Goal: Transaction & Acquisition: Purchase product/service

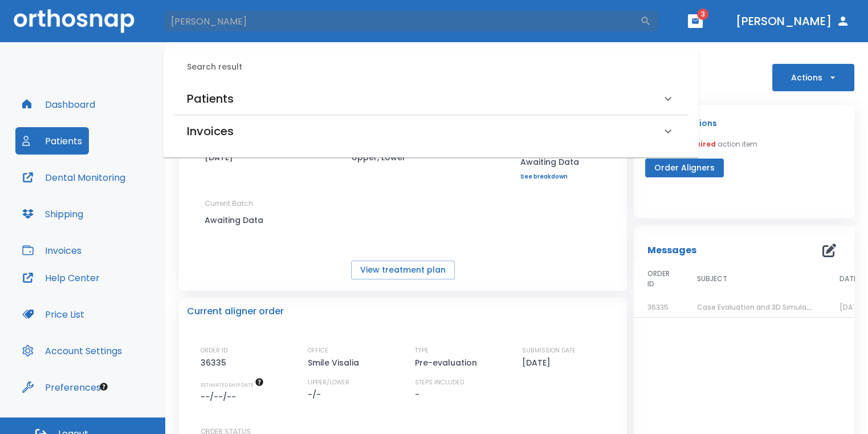
click at [283, 97] on div "Patients" at bounding box center [424, 99] width 474 height 18
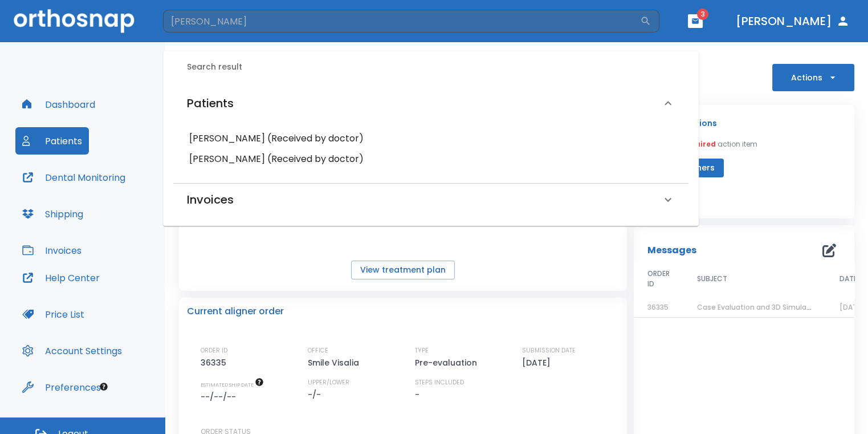
click at [256, 160] on h6 "[PERSON_NAME] (Received by doctor)" at bounding box center [430, 159] width 483 height 16
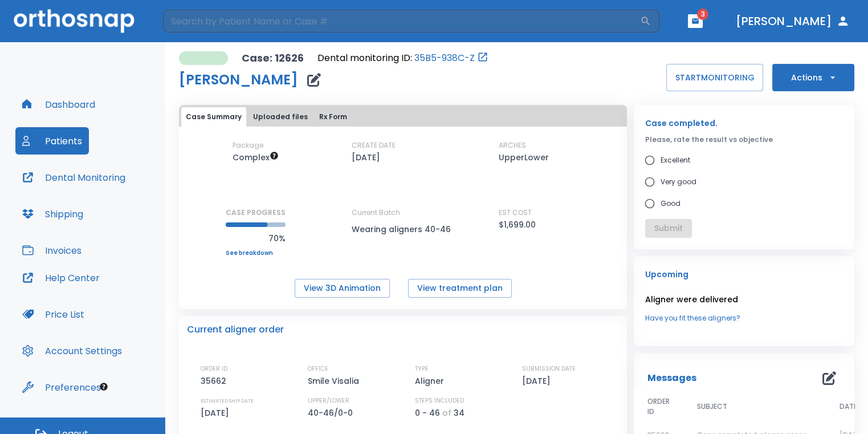
click at [780, 78] on button "Actions" at bounding box center [814, 77] width 82 height 27
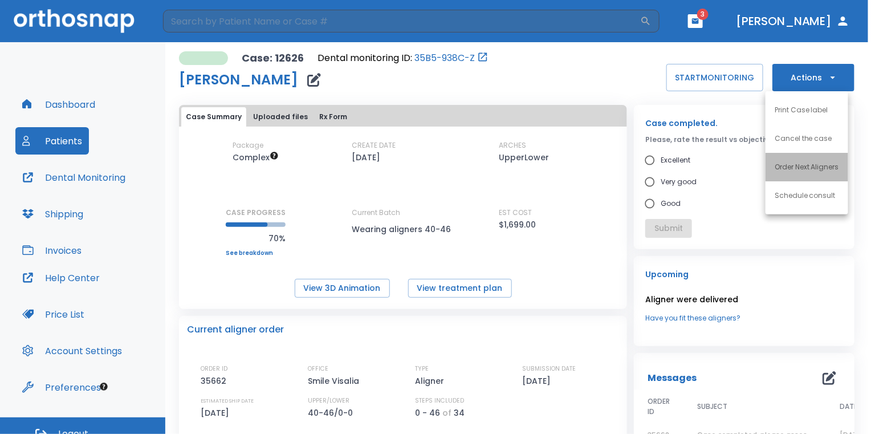
click at [782, 174] on li "Order Next Aligners" at bounding box center [807, 167] width 83 height 29
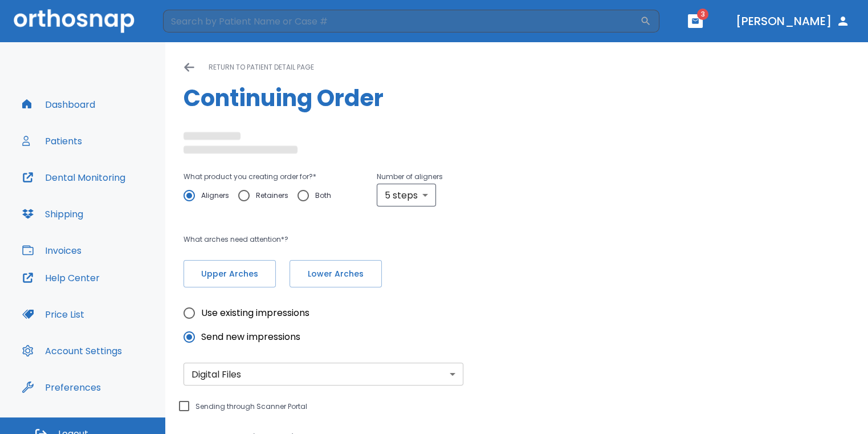
radio input "false"
radio input "true"
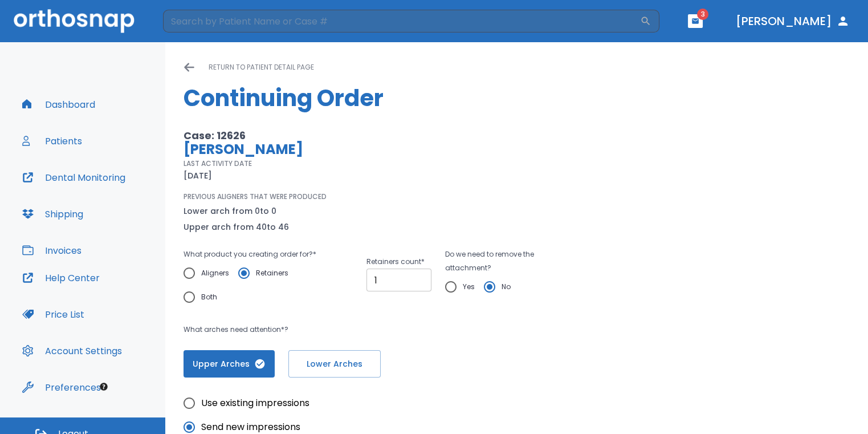
type input "1"
click at [416, 277] on input "1" at bounding box center [399, 280] width 65 height 23
click at [446, 286] on input "Yes" at bounding box center [451, 287] width 24 height 24
radio input "true"
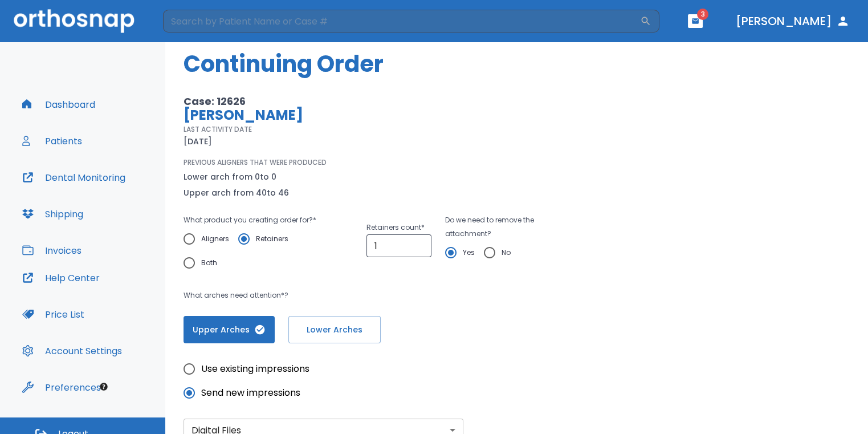
scroll to position [57, 0]
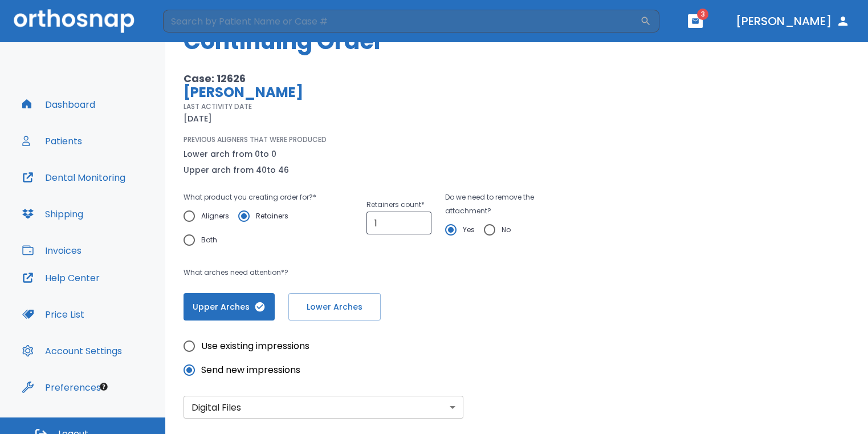
click at [200, 348] on input "Use existing impressions" at bounding box center [189, 346] width 24 height 24
radio input "true"
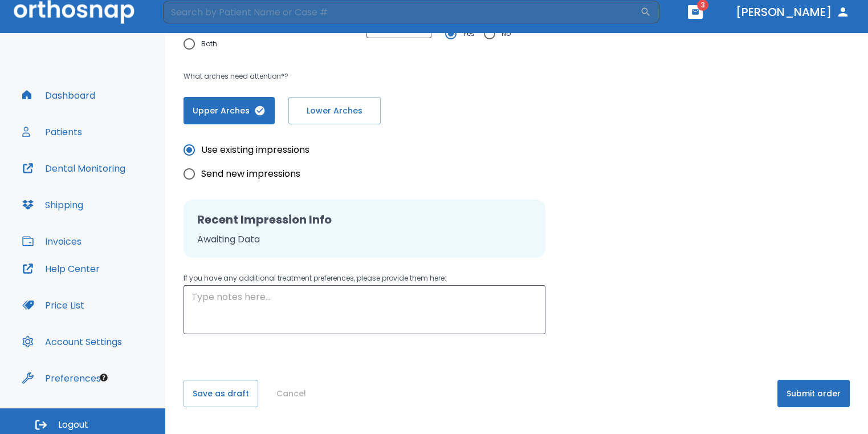
scroll to position [14, 0]
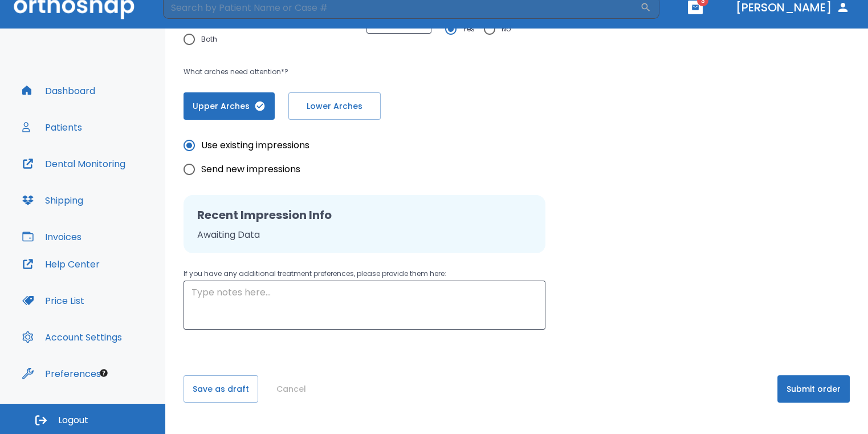
click at [807, 395] on button "Submit order" at bounding box center [814, 388] width 72 height 27
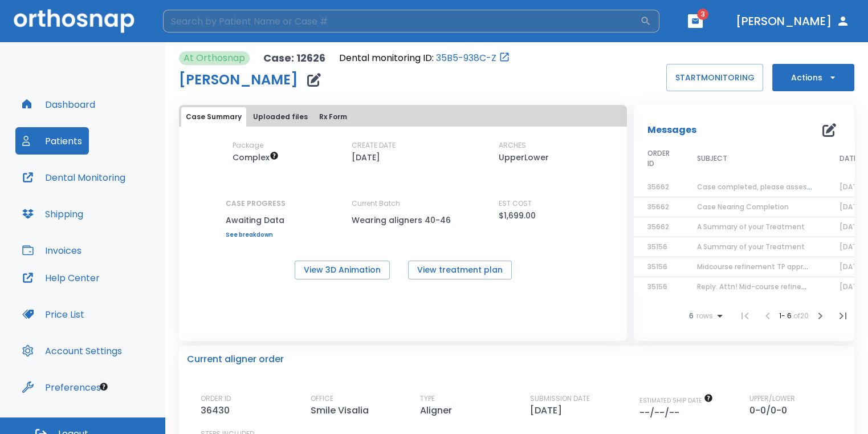
click at [226, 19] on input "search" at bounding box center [401, 21] width 477 height 23
type input "[PERSON_NAME]"
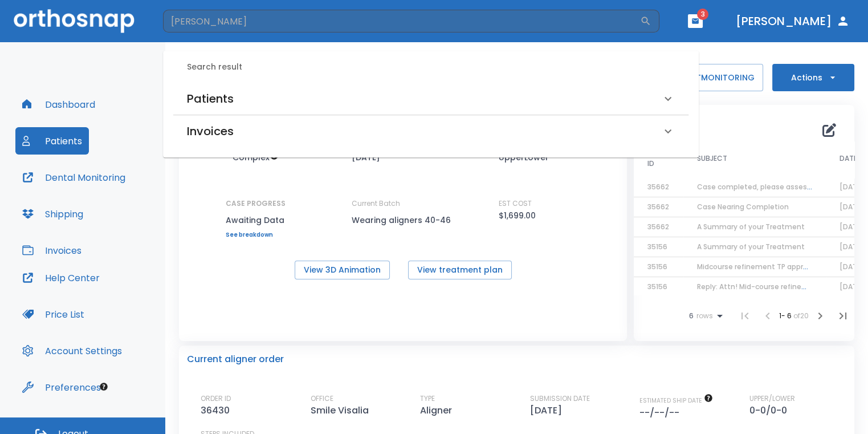
click at [205, 101] on h6 "Patients" at bounding box center [210, 99] width 47 height 18
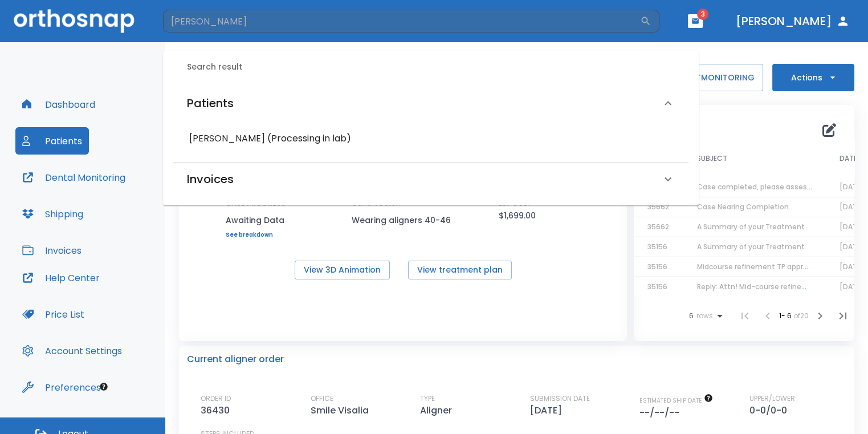
click at [250, 136] on h6 "[PERSON_NAME] (Processing in lab)" at bounding box center [430, 139] width 483 height 16
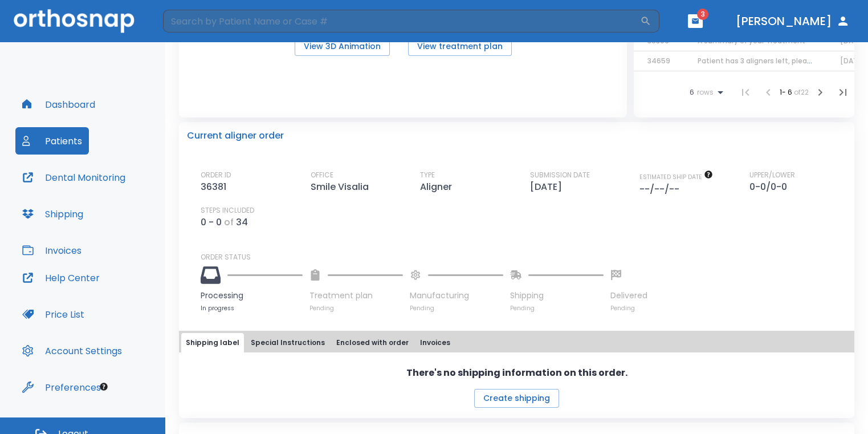
scroll to position [228, 0]
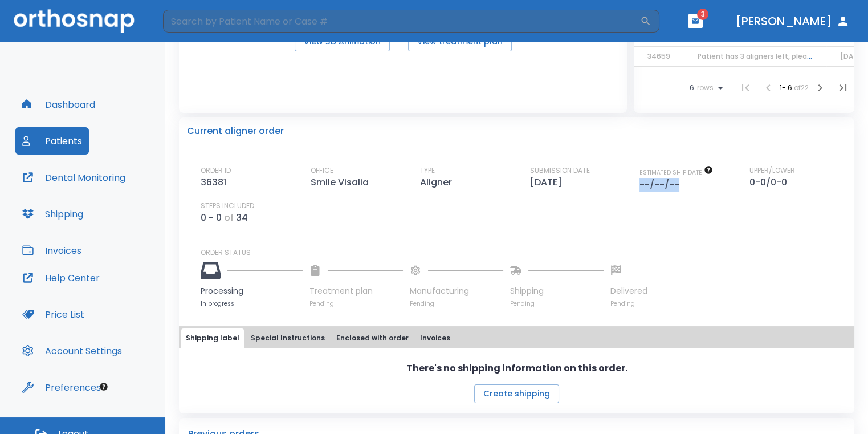
drag, startPoint x: 635, startPoint y: 186, endPoint x: 682, endPoint y: 183, distance: 47.4
click at [682, 183] on div "ESTIMATED SHIP DATE --/--/--" at bounding box center [688, 178] width 97 height 26
drag, startPoint x: 682, startPoint y: 183, endPoint x: 725, endPoint y: 213, distance: 51.9
click at [725, 213] on div "ORDER ID 36381 OFFICE Smile Visalia TYPE Aligner SUBMISSION DATE [DATE] ESTIMAT…" at bounding box center [524, 194] width 646 height 59
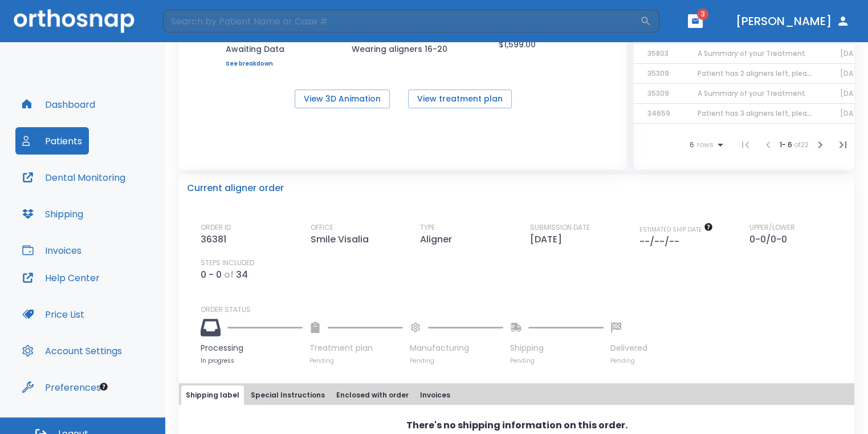
scroll to position [0, 0]
